Goal: Find specific page/section: Find specific page/section

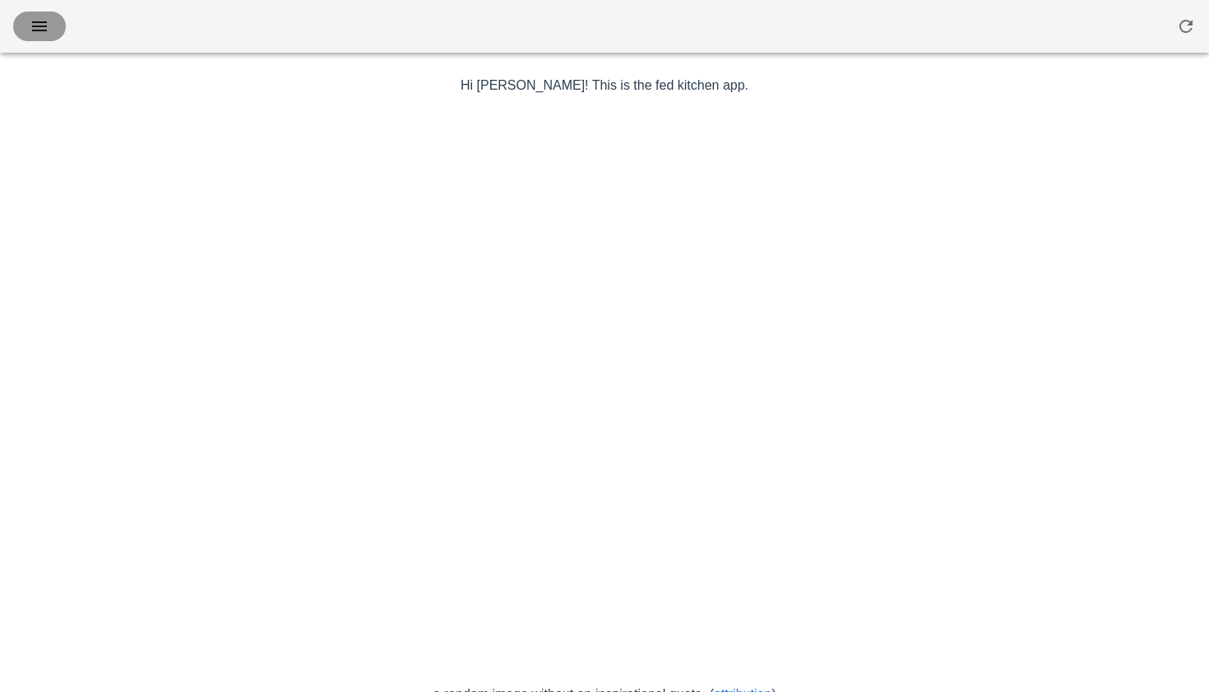
click at [44, 25] on icon "button" at bounding box center [40, 26] width 20 height 20
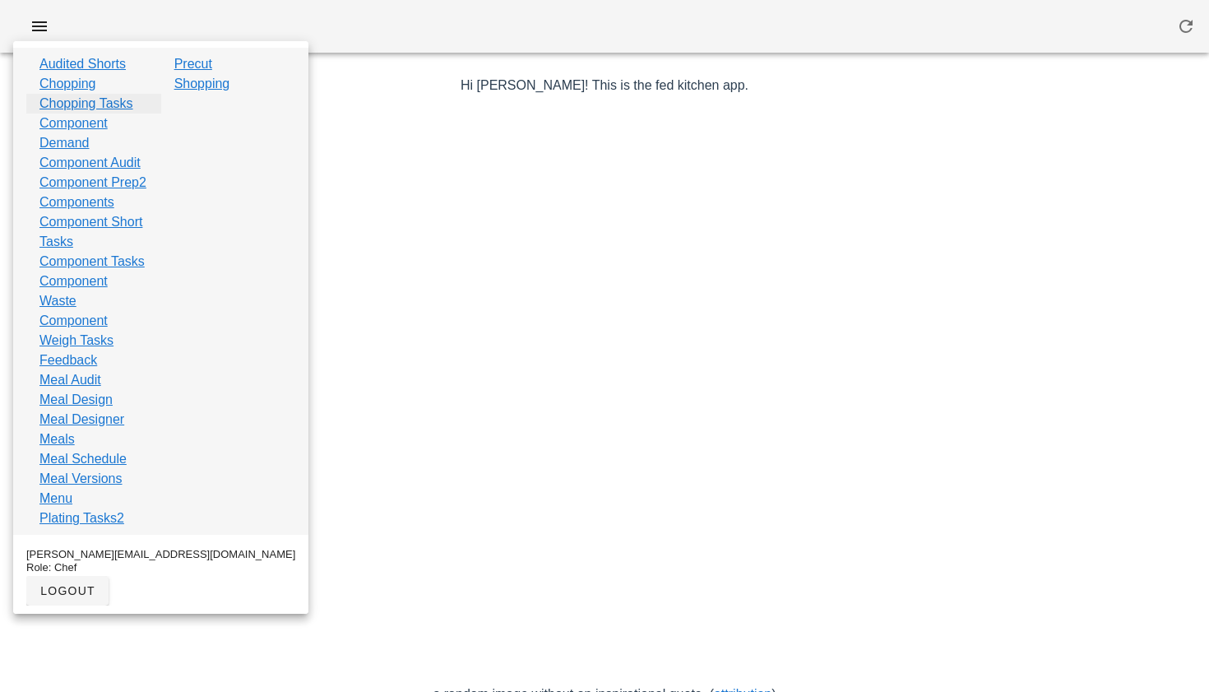
click at [90, 98] on link "Chopping Tasks" at bounding box center [86, 104] width 94 height 20
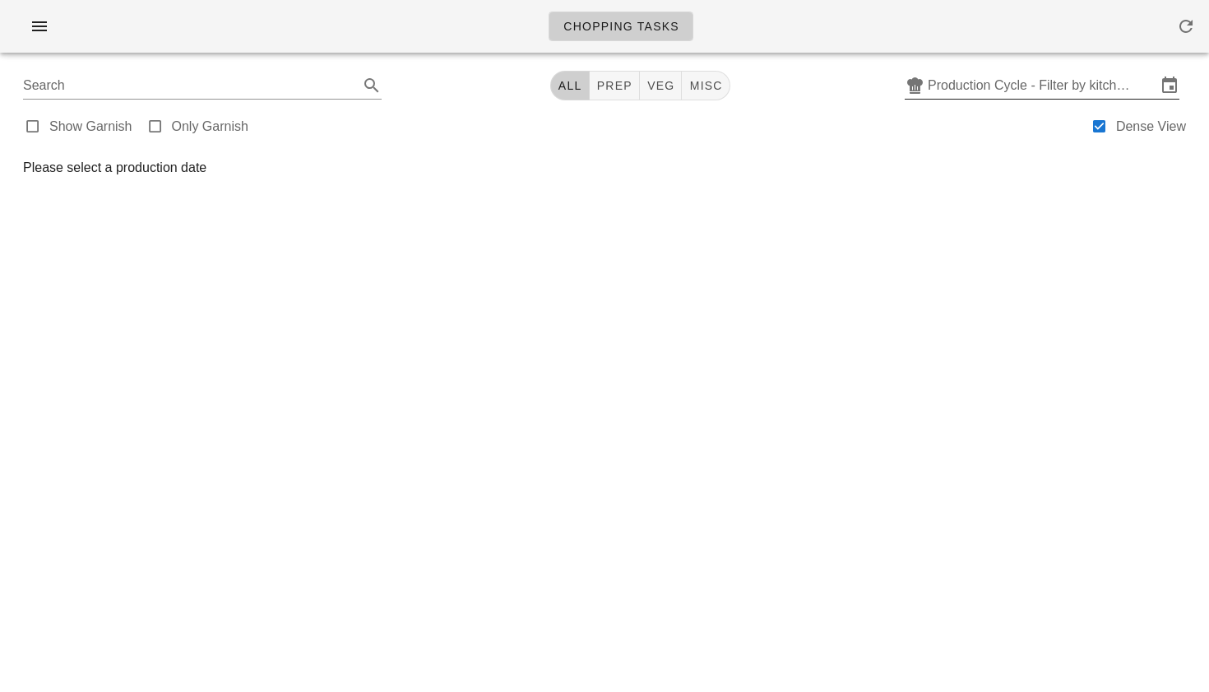
click at [973, 85] on input "Production Cycle - Filter by kitchen production schedules" at bounding box center [1042, 85] width 229 height 26
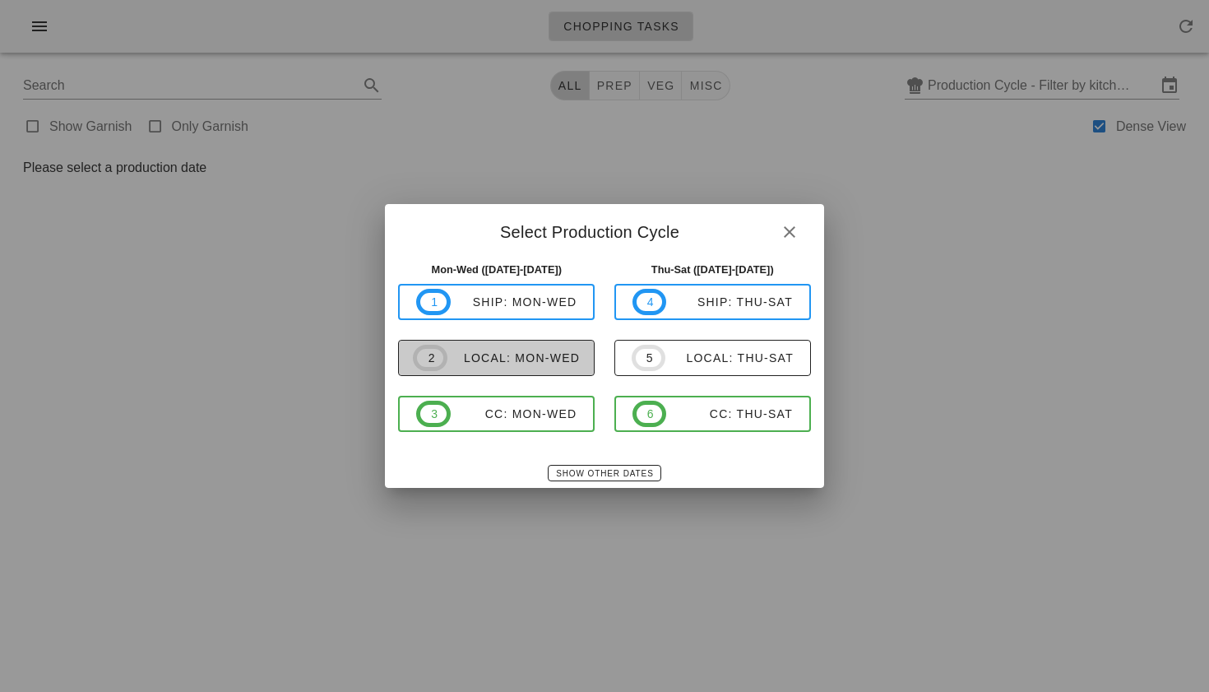
click at [501, 368] on span "2 local: Mon-Wed" at bounding box center [496, 358] width 167 height 26
type input "local: Mon-Wed ([DATE]-[DATE])"
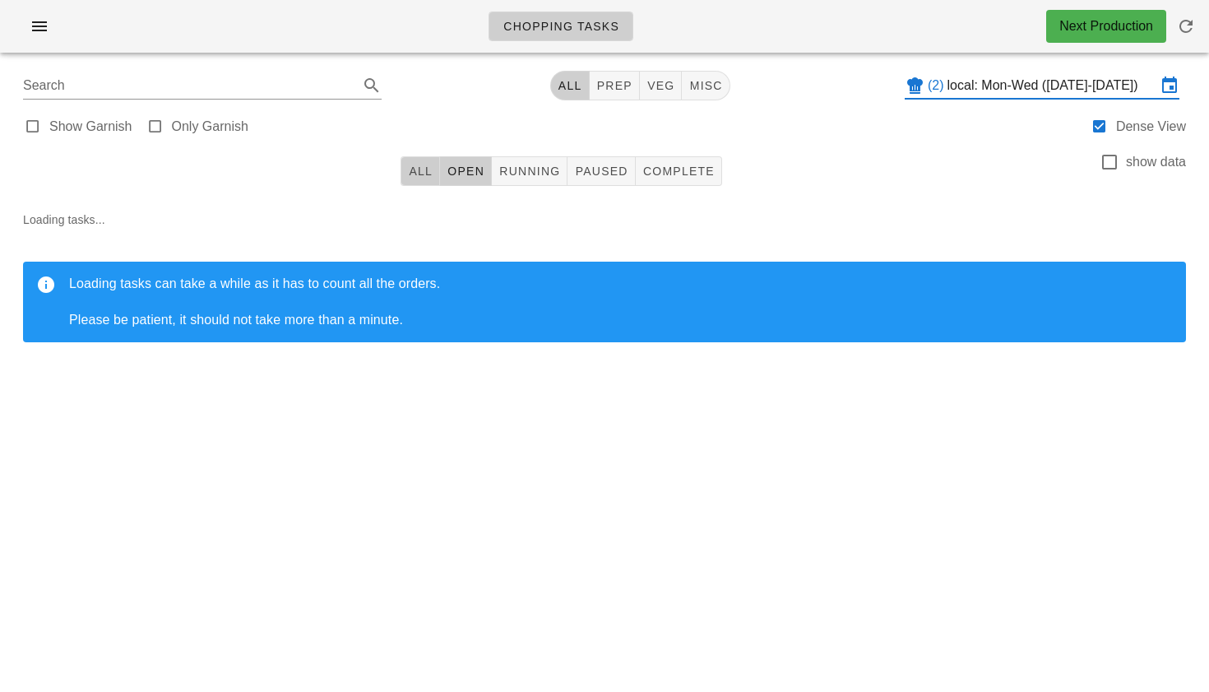
click at [420, 177] on span "All" at bounding box center [420, 170] width 25 height 13
